Goal: Task Accomplishment & Management: Complete application form

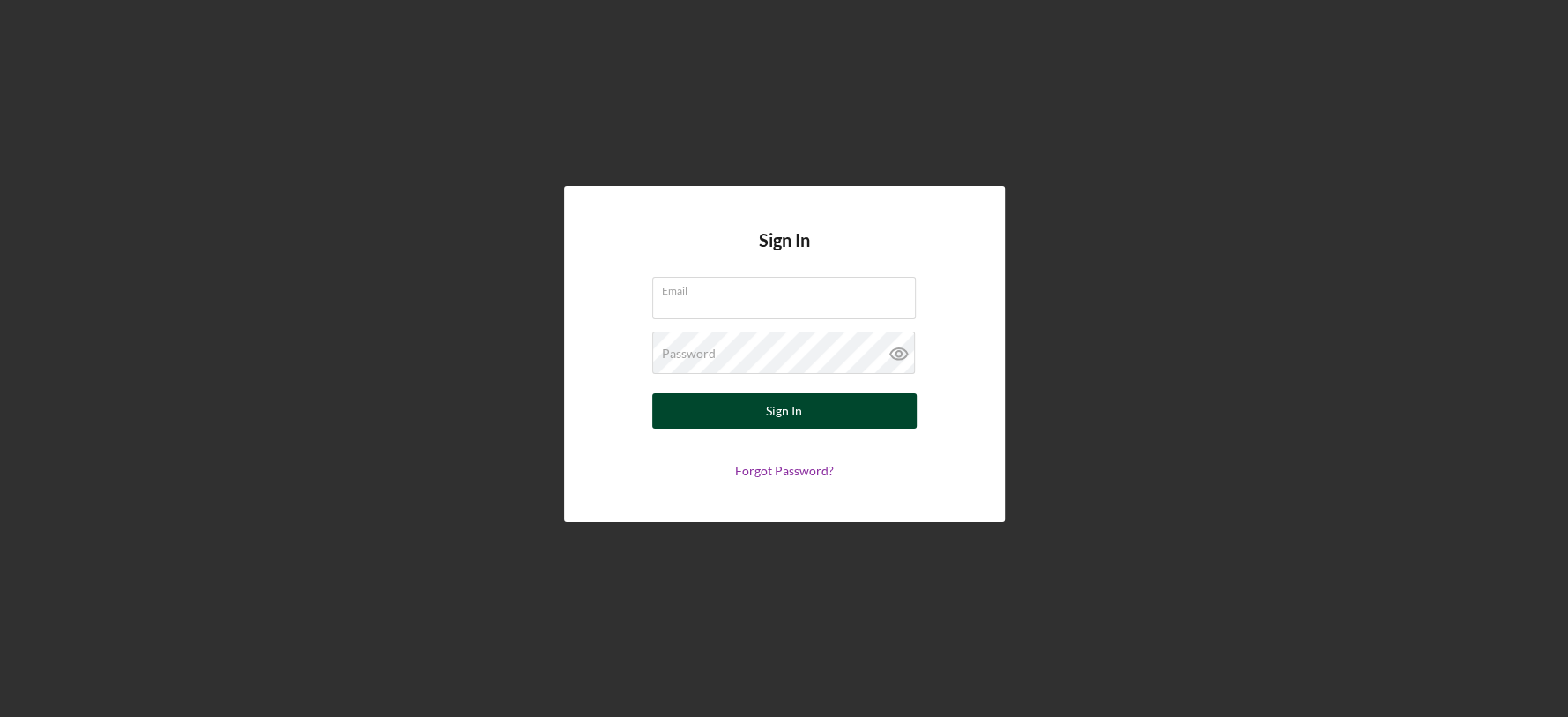
type input "[EMAIL_ADDRESS][DOMAIN_NAME]"
click at [830, 406] on button "Sign In" at bounding box center [784, 411] width 265 height 35
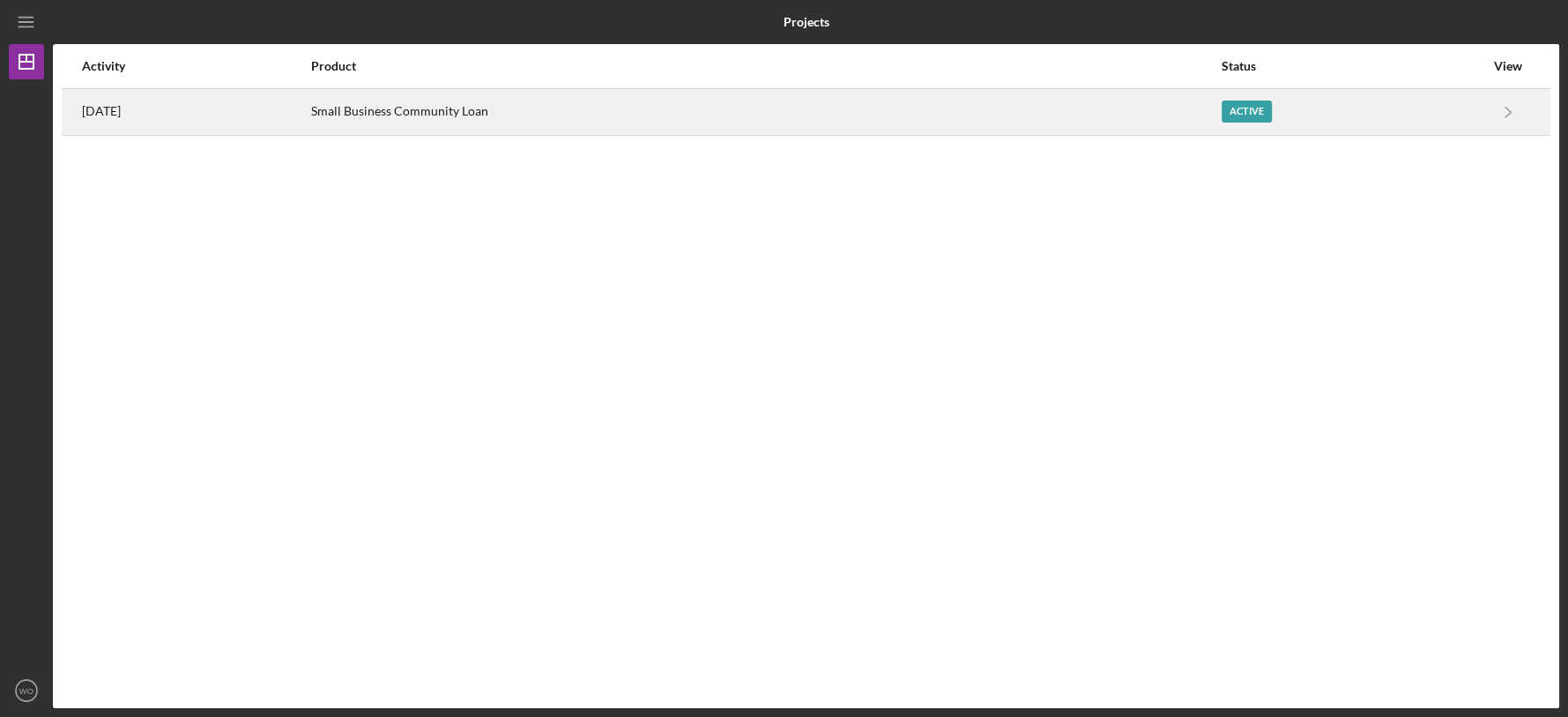
click at [837, 115] on div "Small Business Community Loan" at bounding box center [765, 112] width 909 height 44
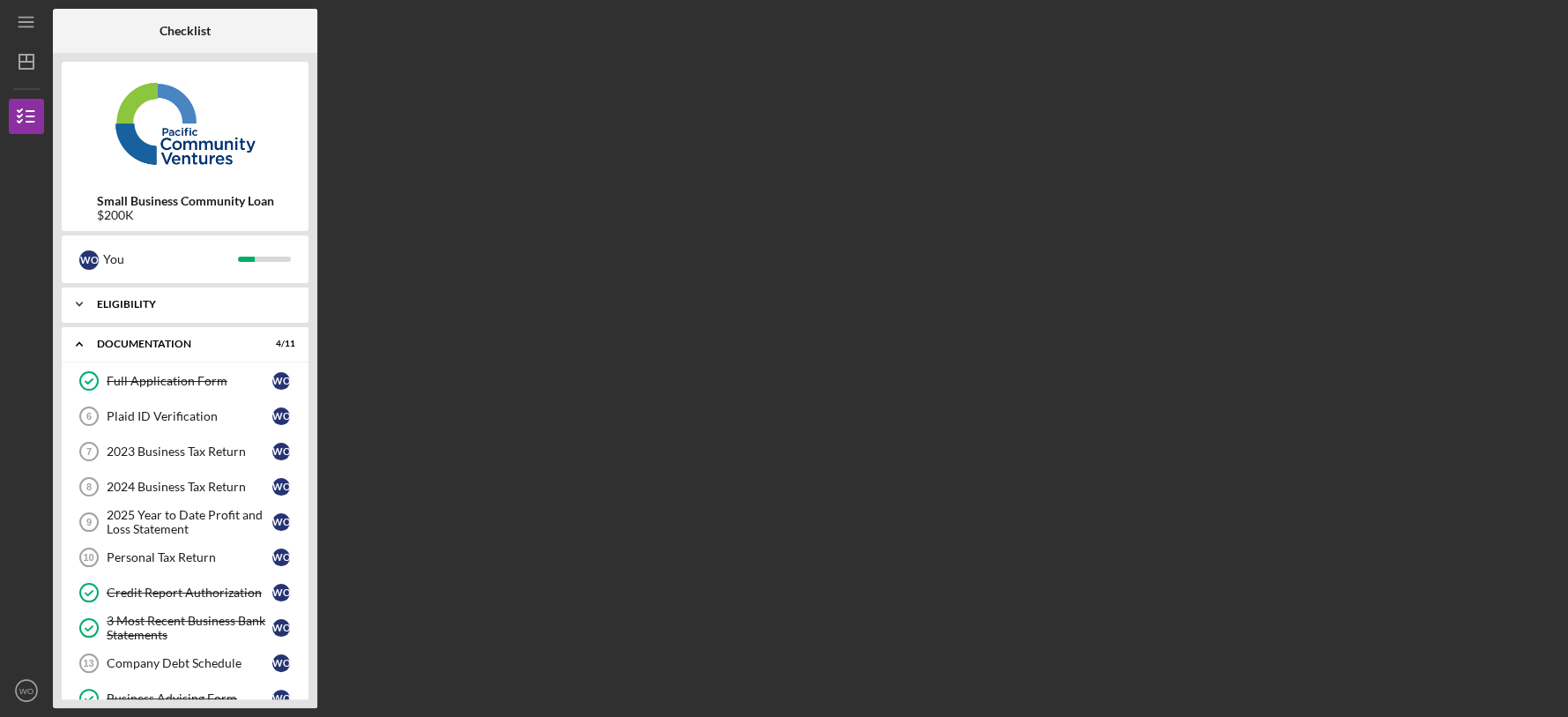
click at [187, 310] on div "Icon/Expander Eligibility 5 / 5" at bounding box center [185, 304] width 246 height 35
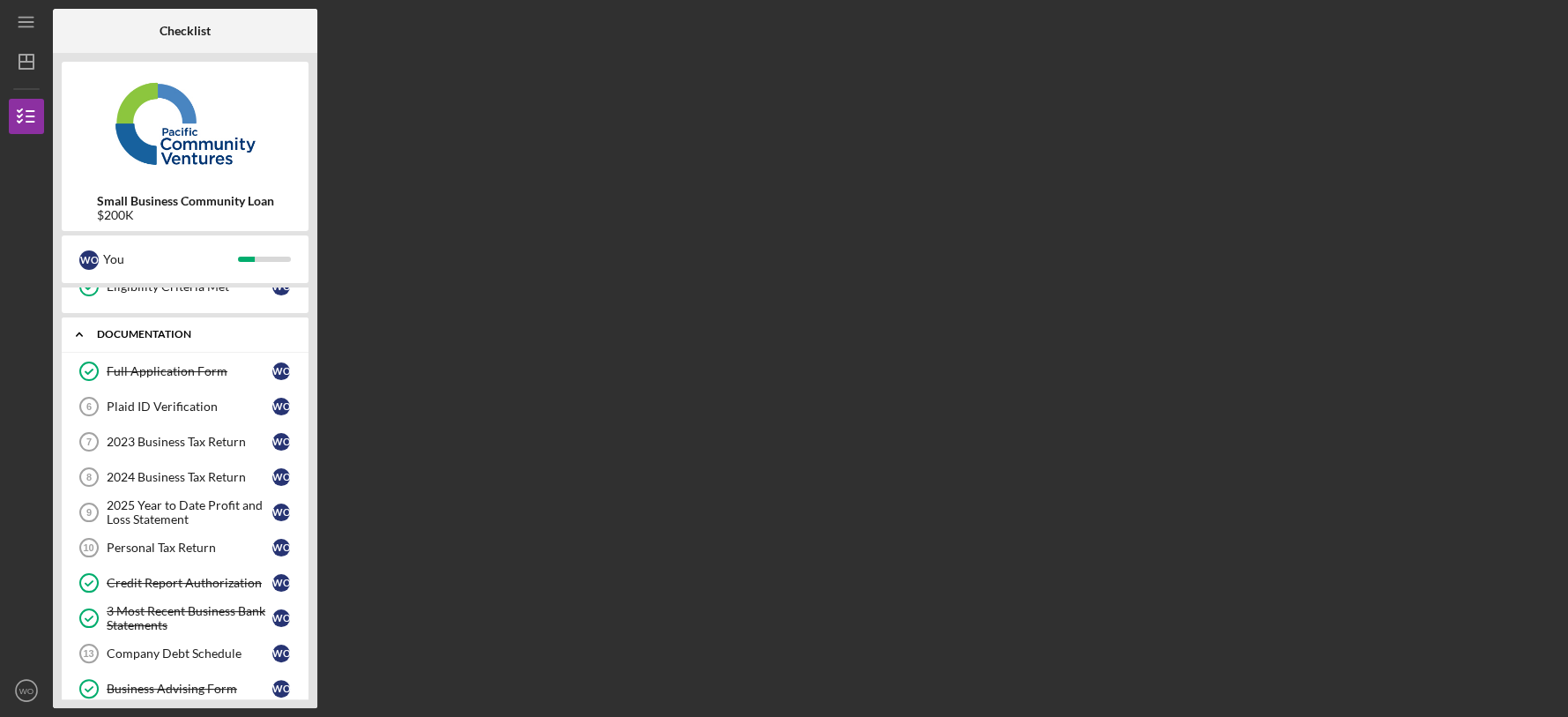
scroll to position [235, 0]
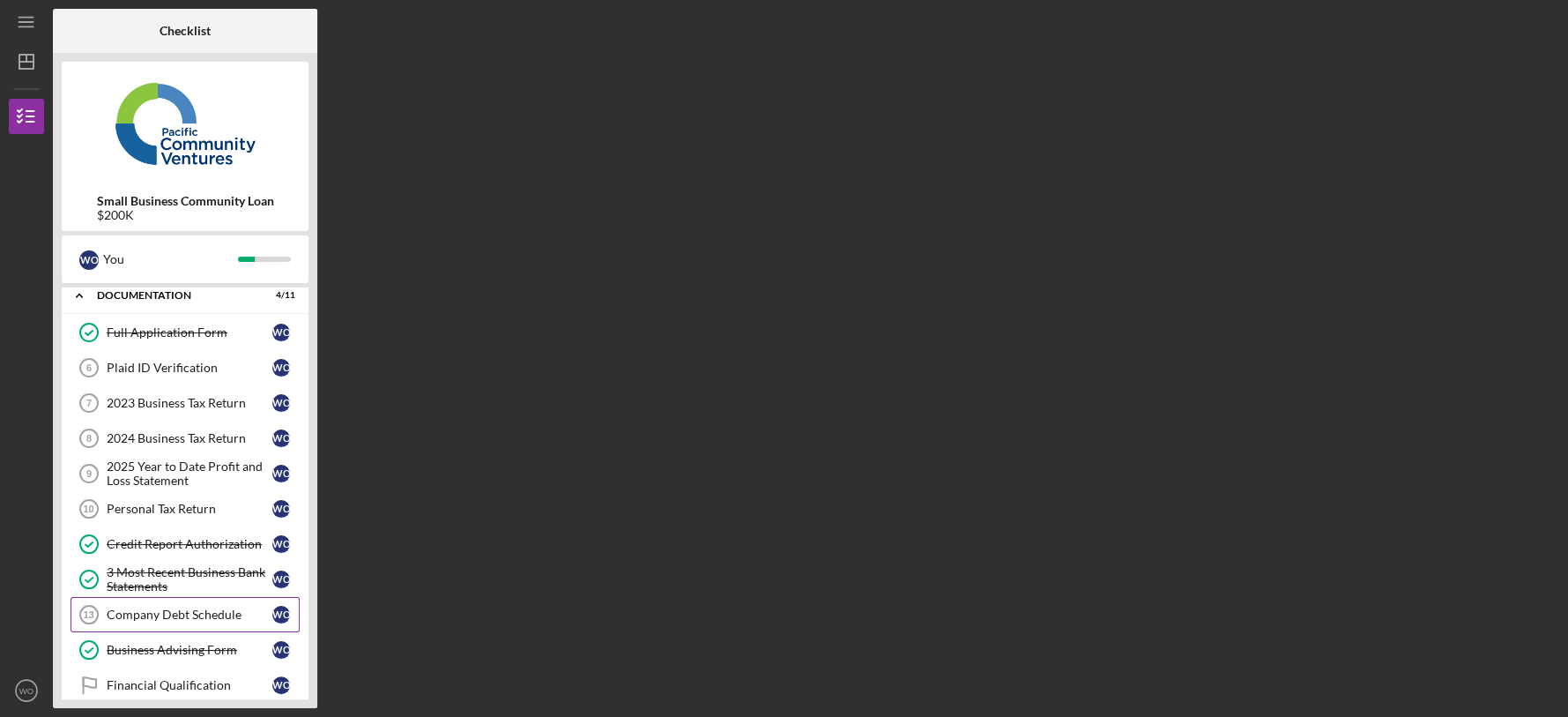
click at [204, 616] on div "Company Debt Schedule" at bounding box center [190, 614] width 166 height 14
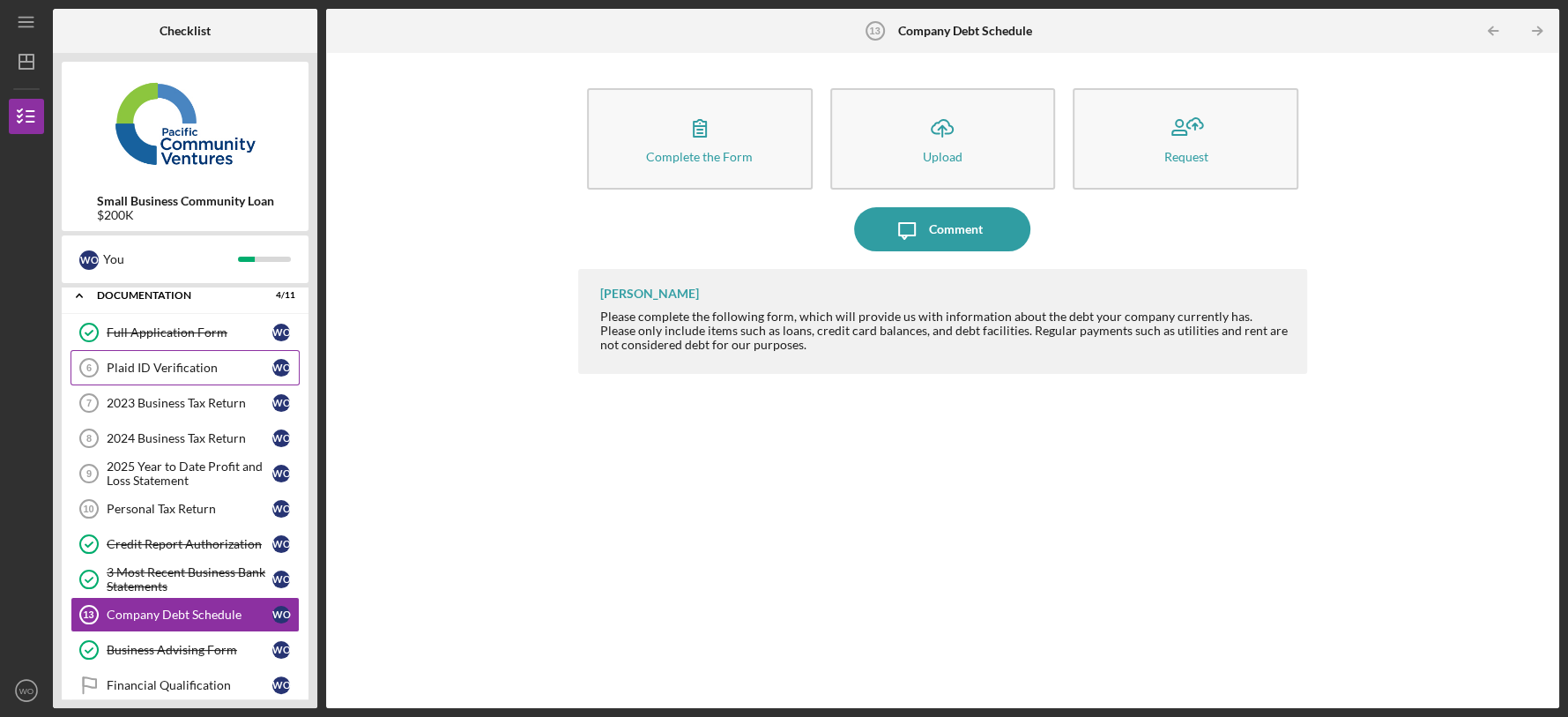
click at [175, 364] on div "Plaid ID Verification" at bounding box center [190, 368] width 166 height 14
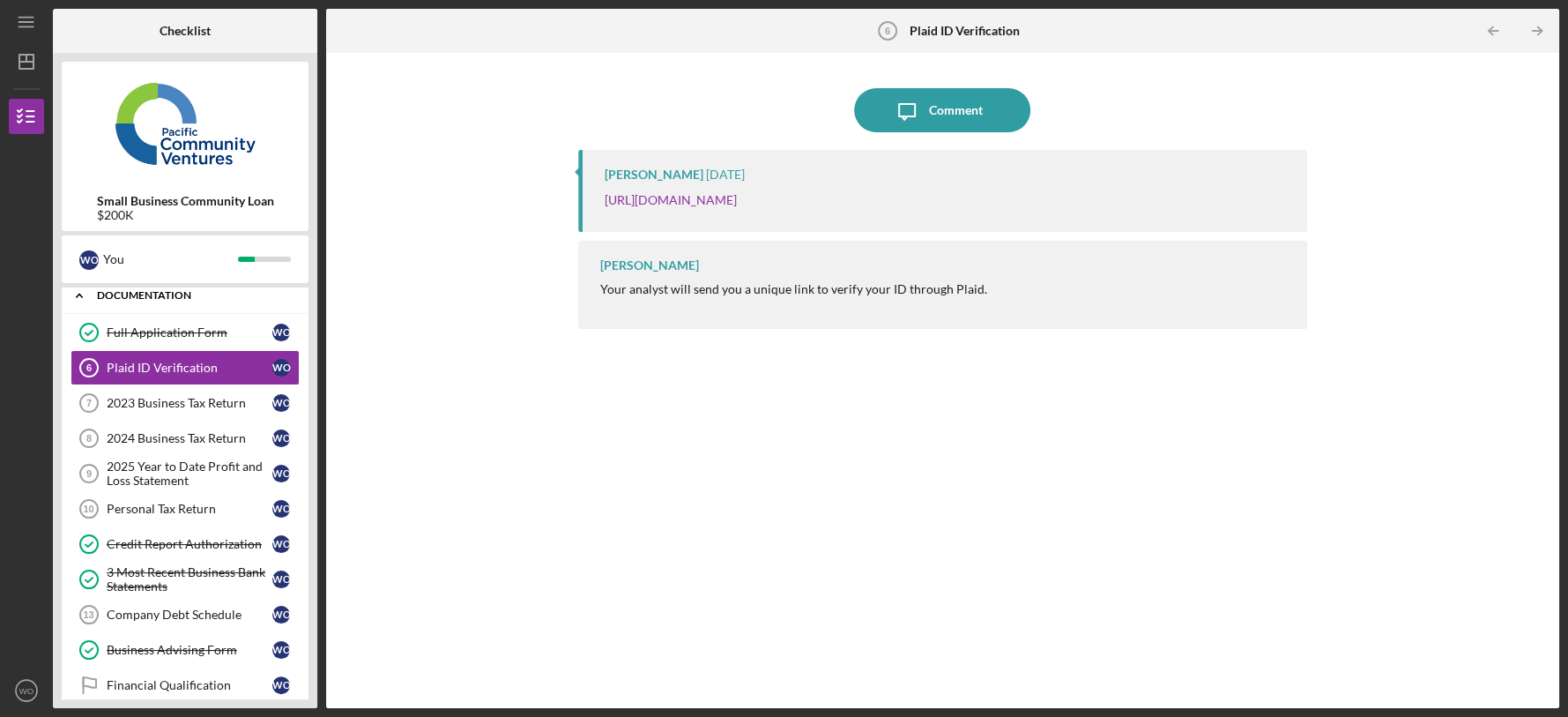
click at [83, 301] on icon "Icon/Expander" at bounding box center [79, 295] width 35 height 35
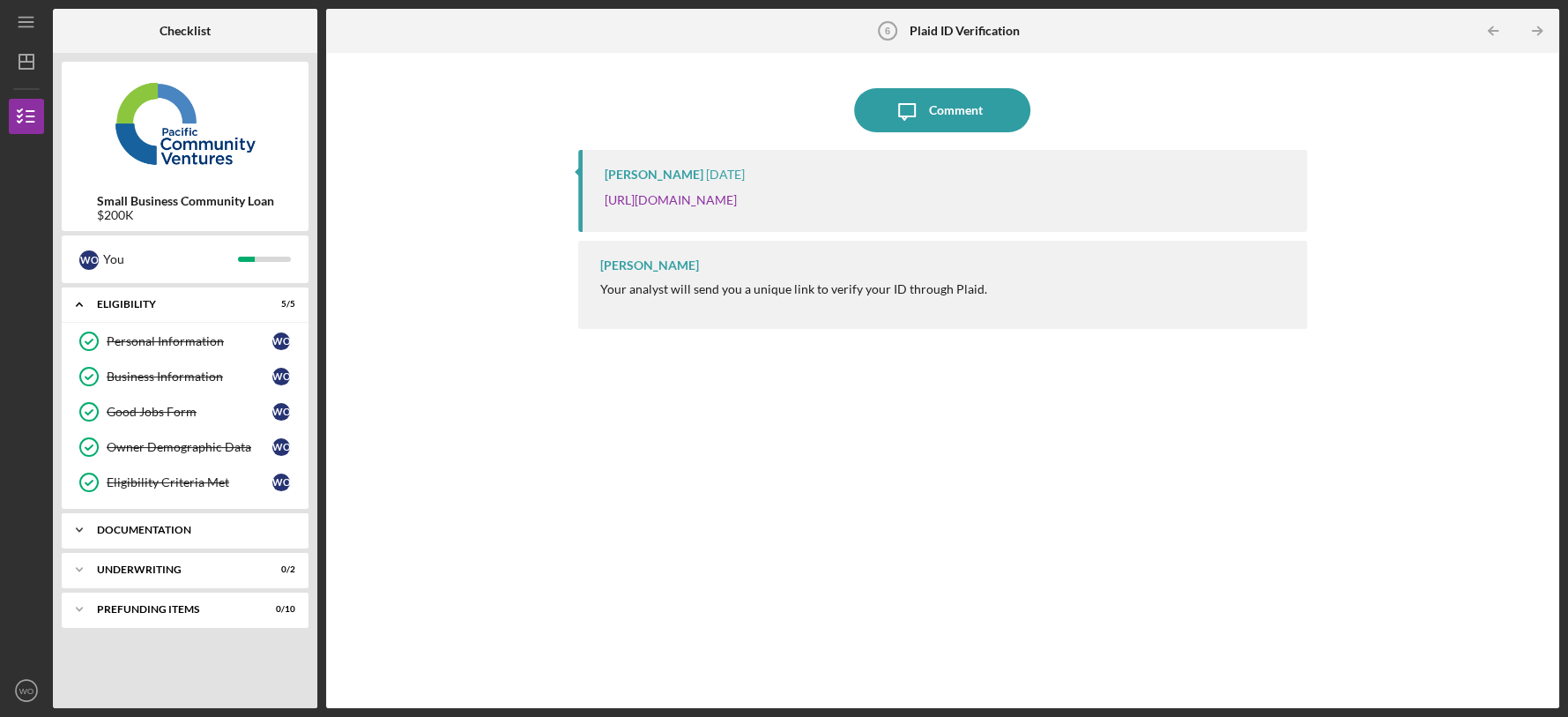
click at [199, 522] on div "Icon/Expander Documentation 4 / 11" at bounding box center [185, 530] width 246 height 35
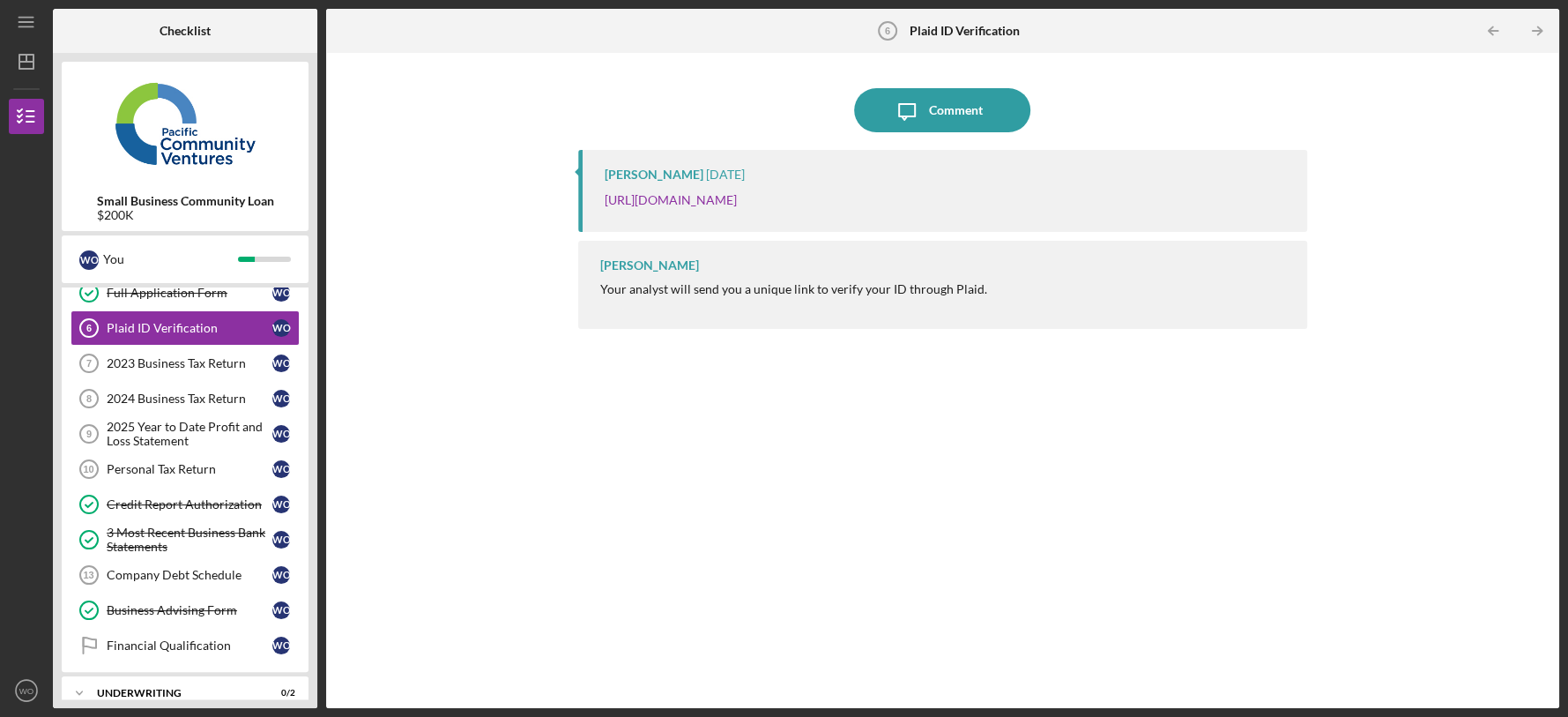
scroll to position [333, 0]
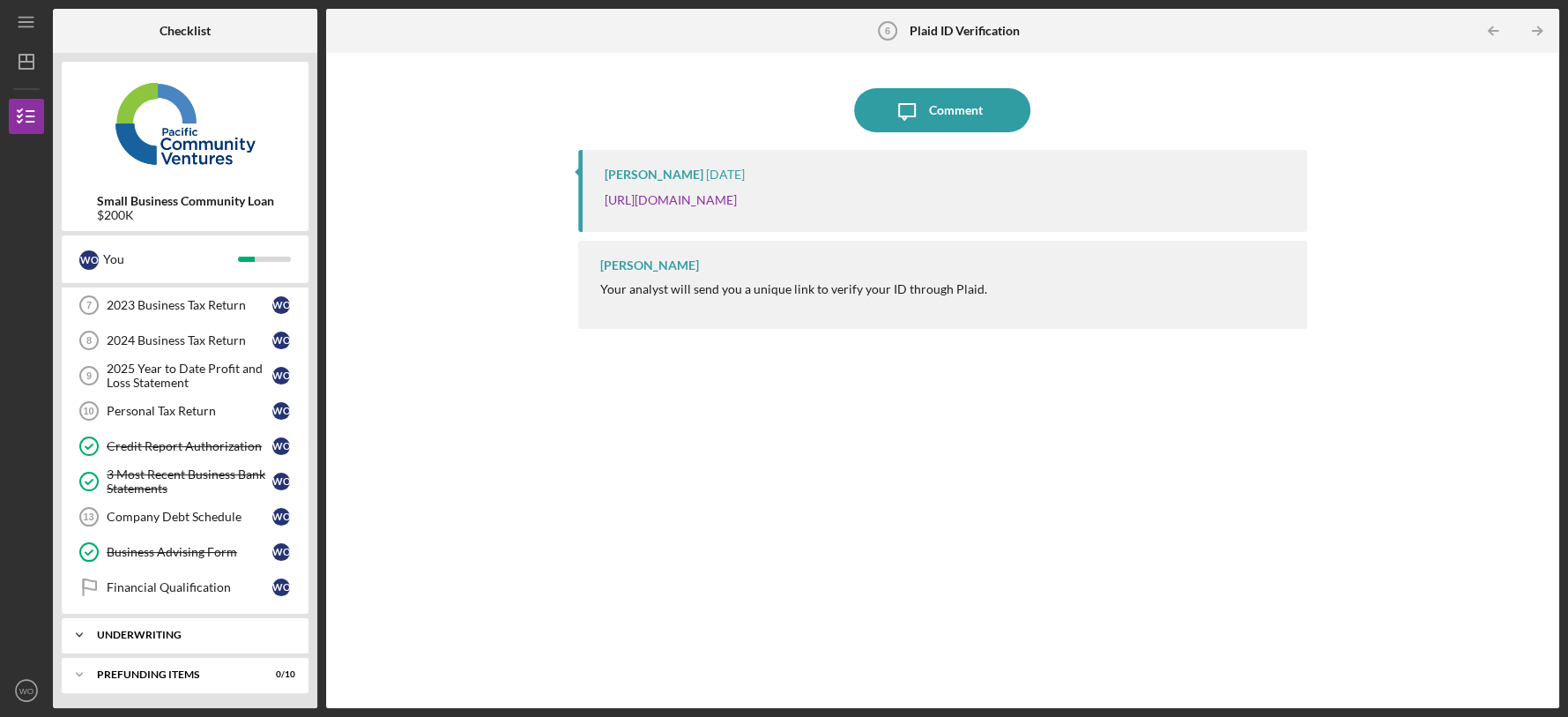
click at [128, 630] on div "Underwriting" at bounding box center [192, 635] width 190 height 11
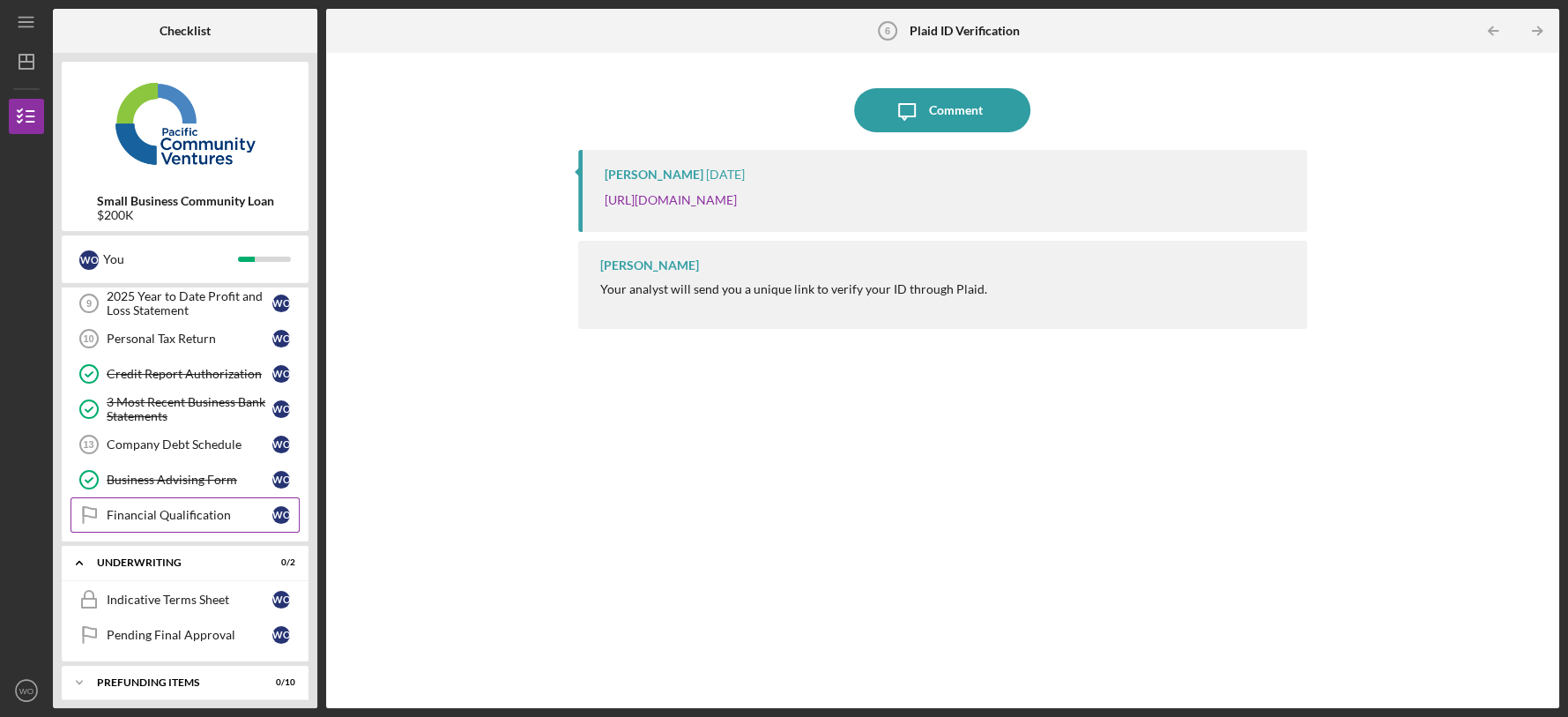
scroll to position [413, 0]
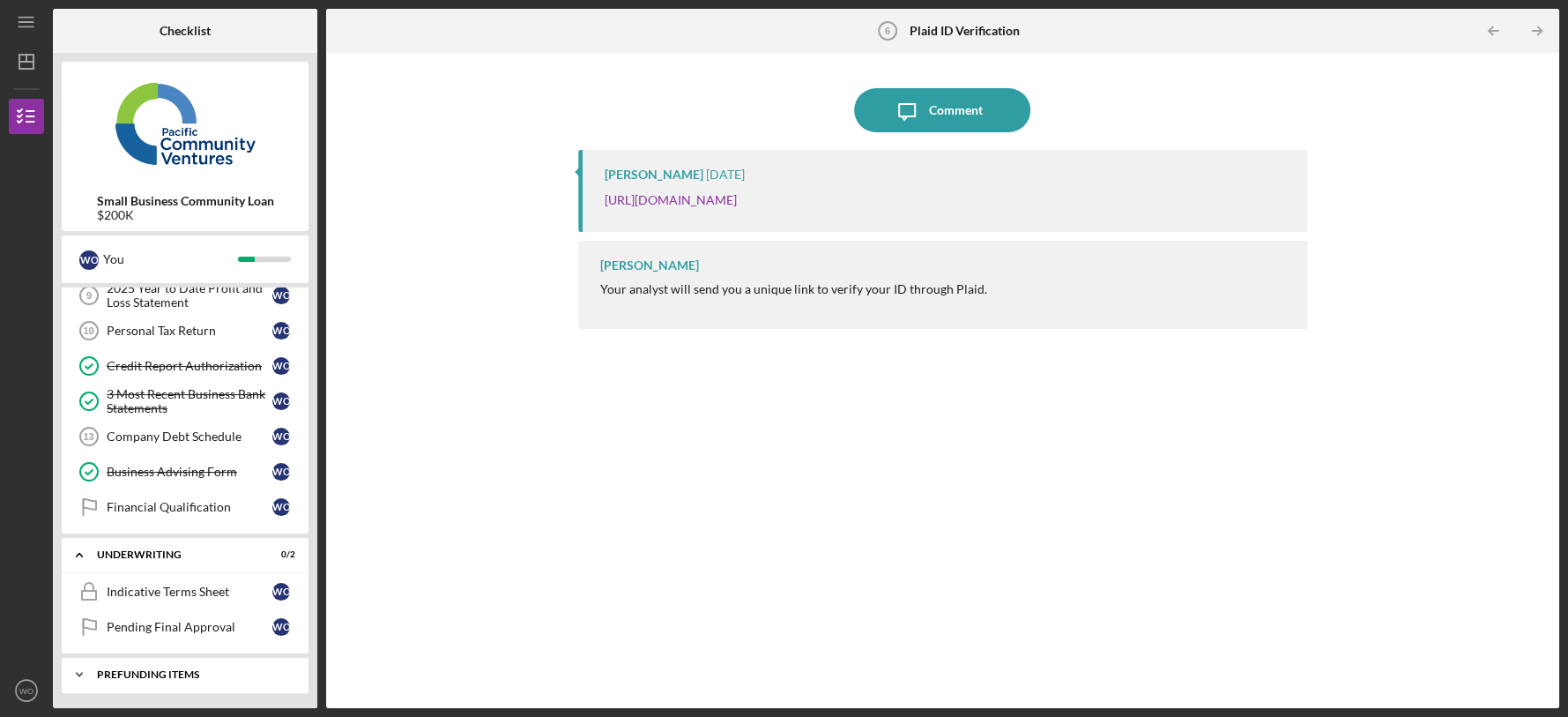
click at [172, 669] on div "Prefunding Items" at bounding box center [192, 674] width 190 height 11
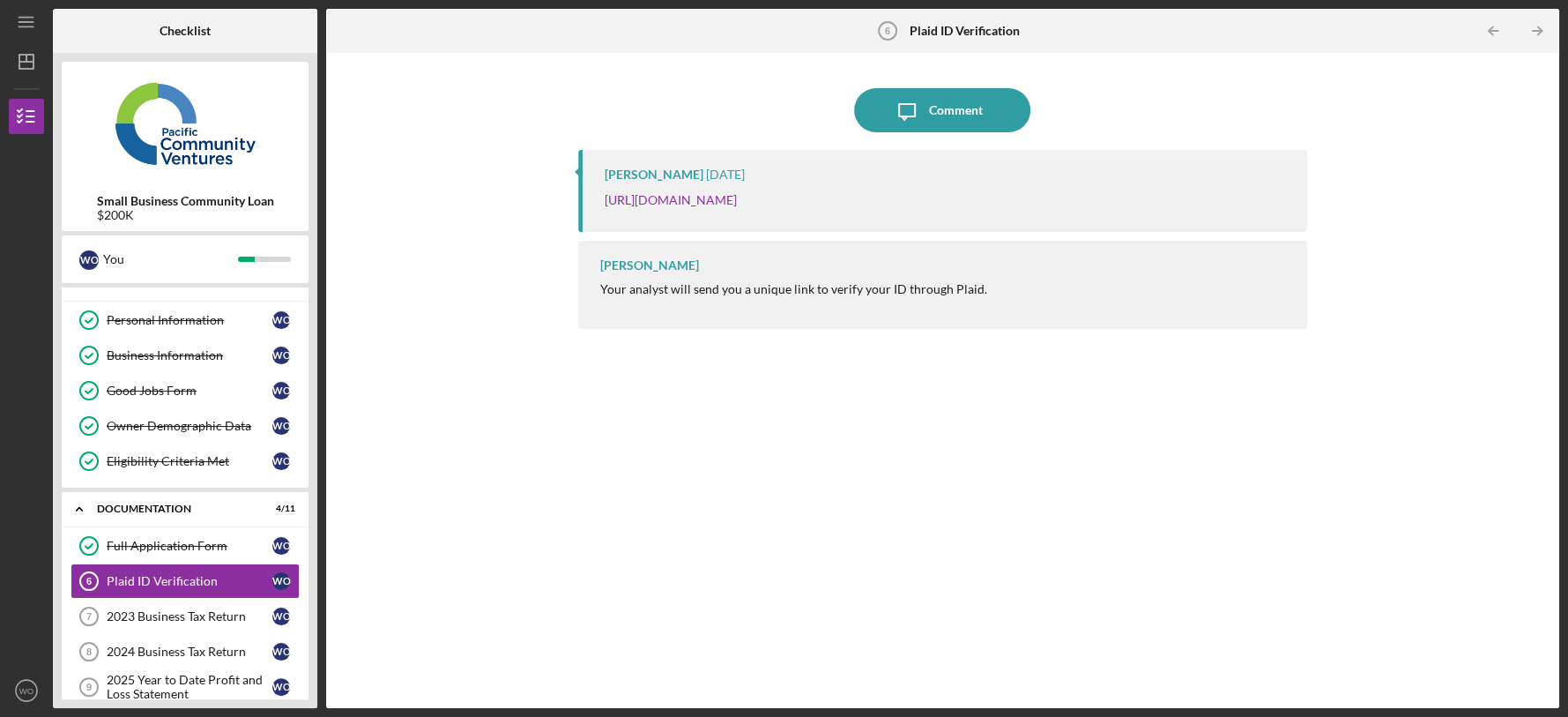
scroll to position [0, 0]
